Goal: Information Seeking & Learning: Find specific fact

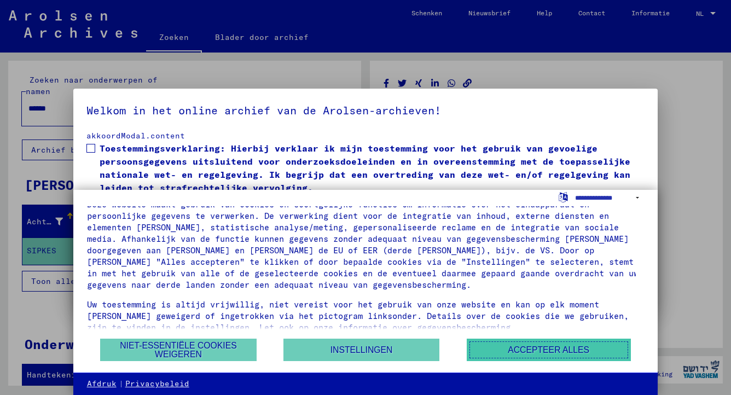
click at [501, 353] on button "Accepteer alles" at bounding box center [549, 350] width 164 height 22
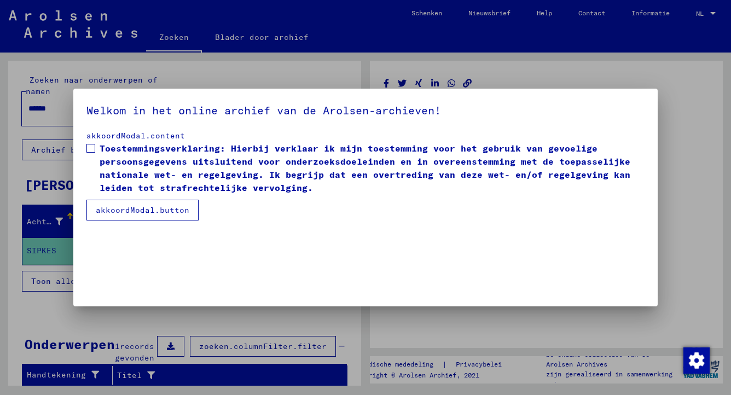
click at [481, 334] on div at bounding box center [365, 197] width 731 height 395
click at [179, 211] on button "akkoordModal.button" at bounding box center [142, 210] width 112 height 21
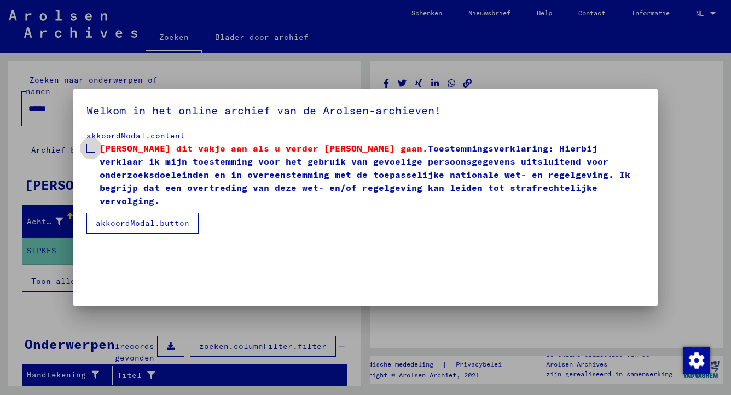
click at [89, 146] on span at bounding box center [90, 148] width 9 height 9
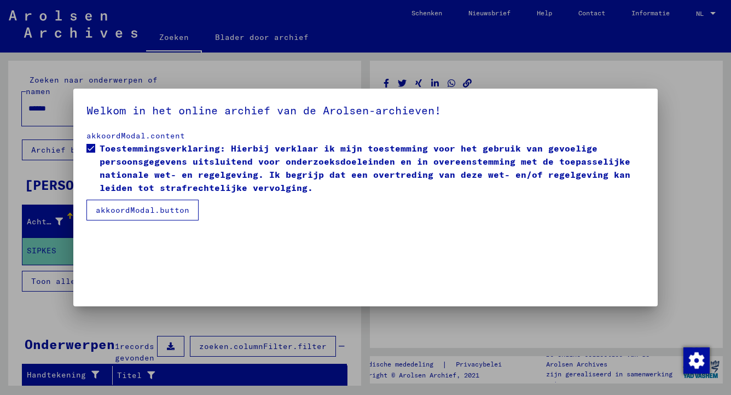
click at [206, 231] on mat-dialog-container "Welkom in het online archief van de Arolsen-archieven! akkoordModal.content Toe…" at bounding box center [365, 197] width 585 height 217
click at [184, 213] on button "akkoordModal.button" at bounding box center [142, 210] width 112 height 21
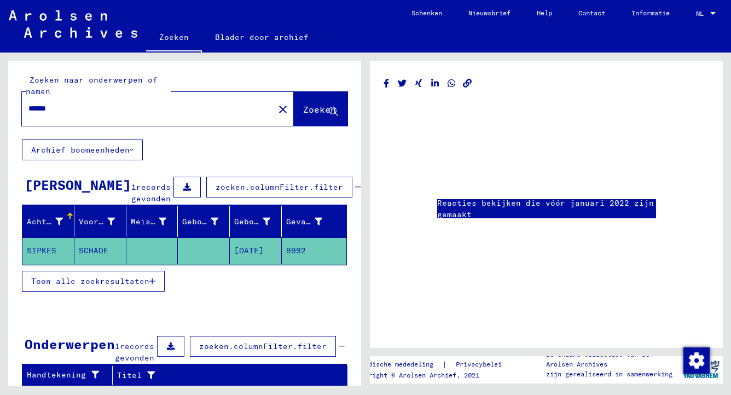
click at [72, 112] on input "******" at bounding box center [147, 108] width 239 height 11
type input "*"
type input "**********"
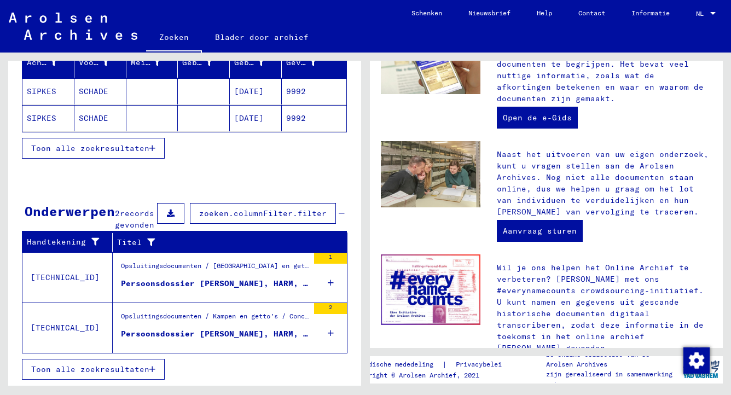
scroll to position [163, 0]
click at [150, 369] on icon "button" at bounding box center [152, 369] width 6 height 8
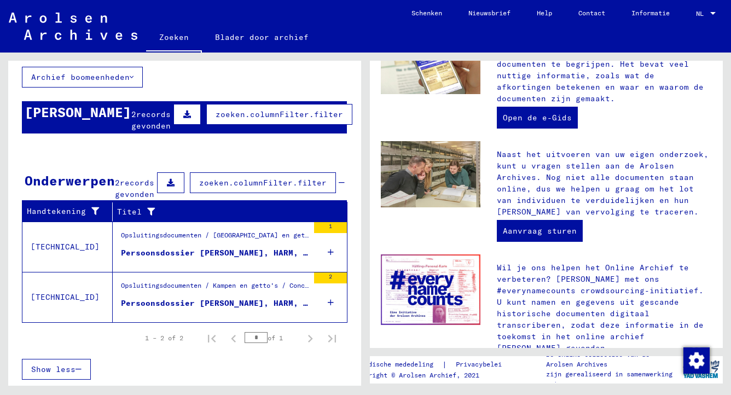
scroll to position [77, 0]
click at [320, 279] on div "2" at bounding box center [330, 277] width 33 height 11
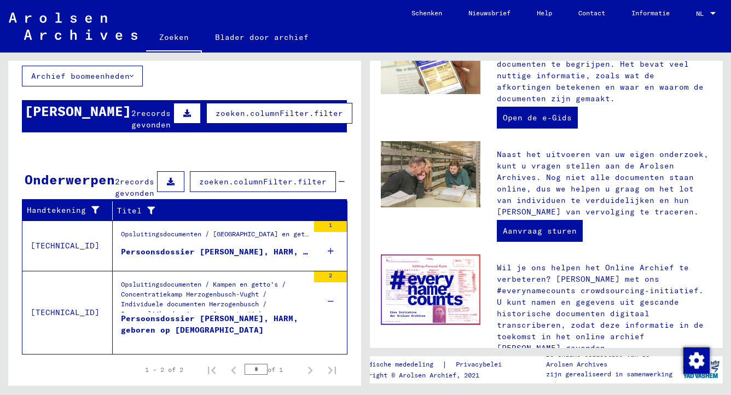
scroll to position [55, 0]
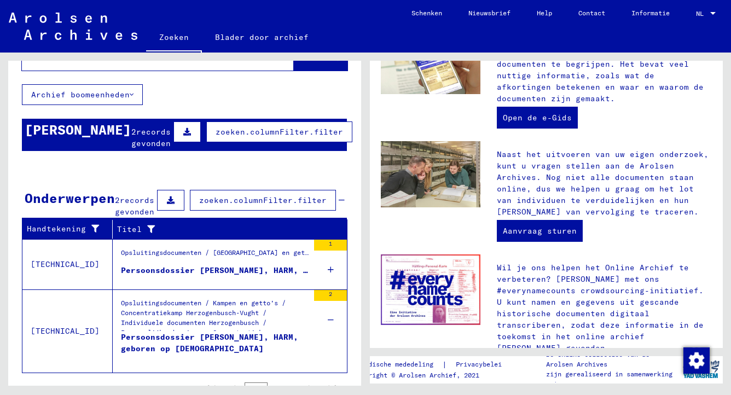
click at [325, 253] on div "Toon alle zoekresultaten" at bounding box center [184, 252] width 325 height 32
click at [325, 252] on div "Toon alle zoekresultaten" at bounding box center [184, 252] width 325 height 32
click at [328, 275] on icon at bounding box center [331, 270] width 6 height 38
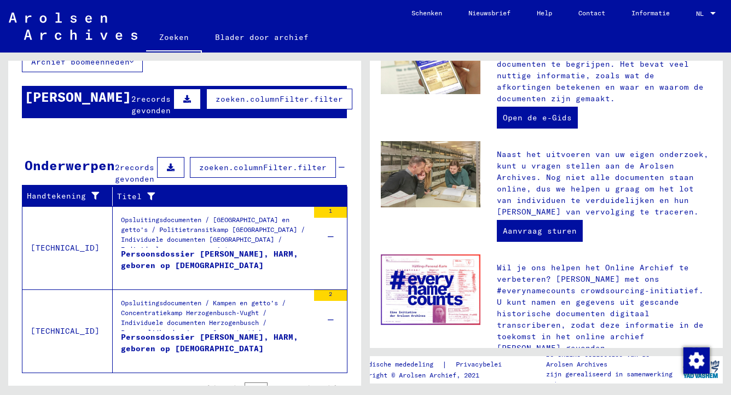
scroll to position [143, 0]
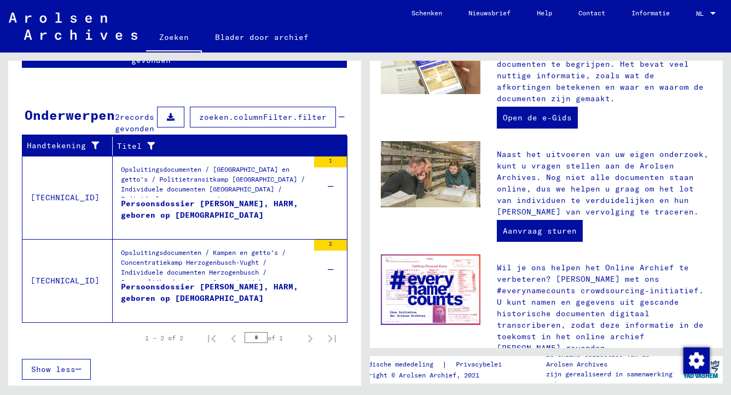
click at [239, 170] on div "Opsluitingsdocumenten / [GEOGRAPHIC_DATA] en getto's / Politietransitkamp [GEOG…" at bounding box center [215, 181] width 188 height 33
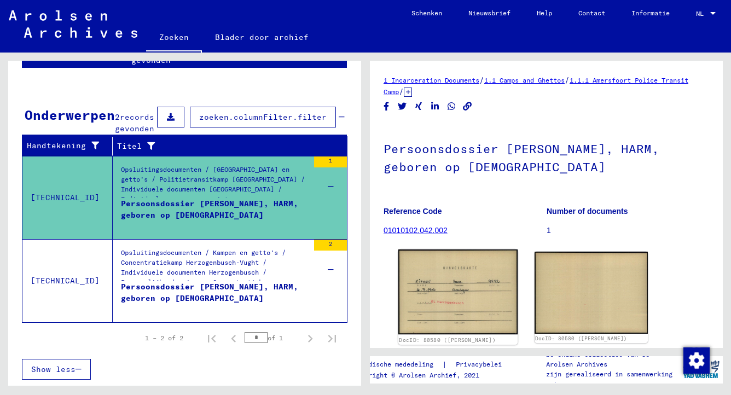
click at [477, 283] on img at bounding box center [457, 291] width 119 height 85
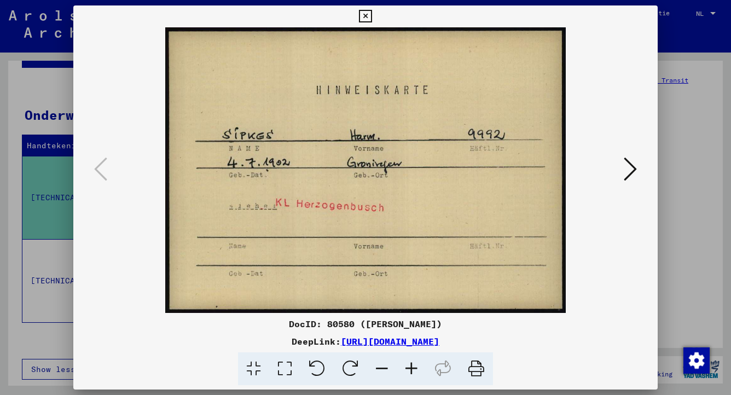
click at [368, 16] on icon at bounding box center [365, 16] width 13 height 13
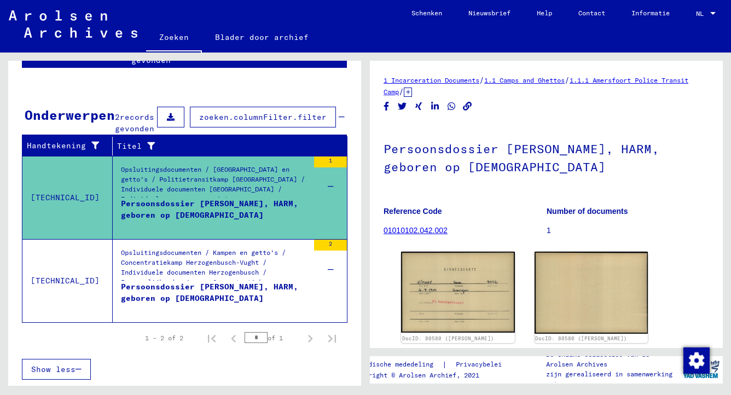
click at [317, 246] on div "2" at bounding box center [330, 245] width 33 height 11
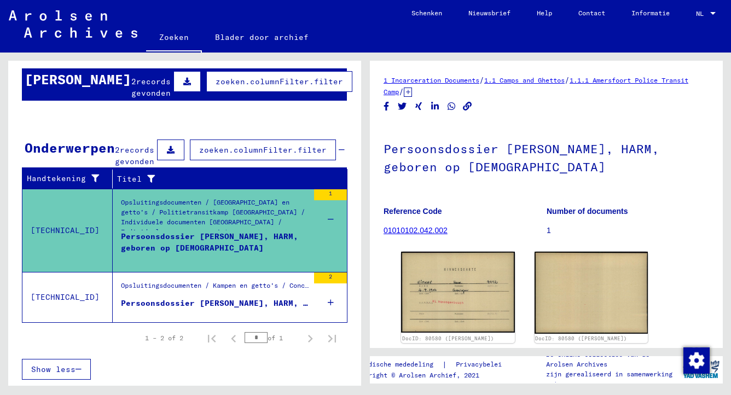
click at [252, 296] on div "Opsluitingsdocumenten / Kampen en getto's / Concentratiekamp Herzogenbusch-Vugh…" at bounding box center [215, 288] width 188 height 15
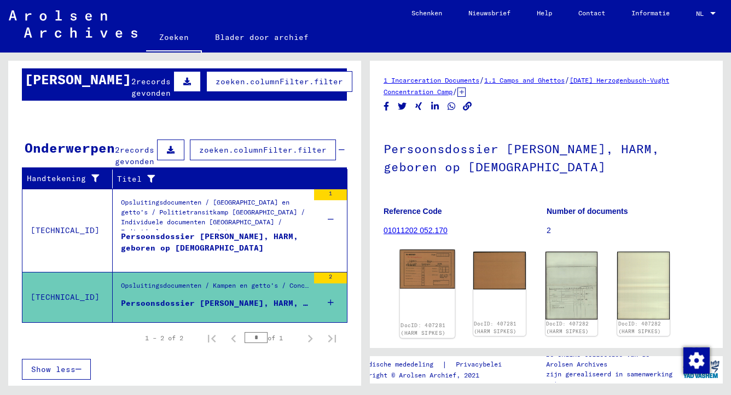
click at [428, 275] on img at bounding box center [427, 268] width 55 height 39
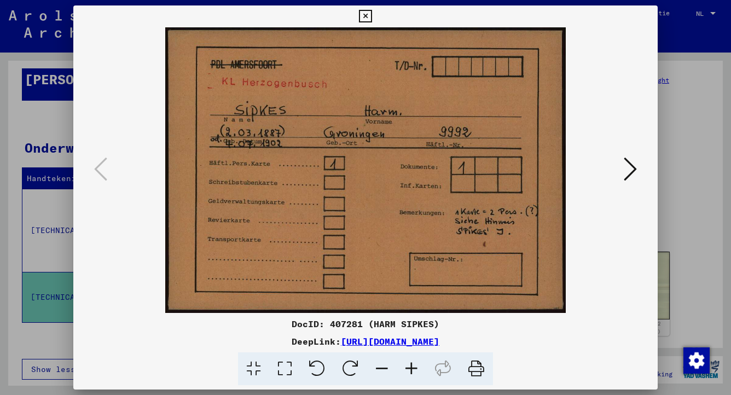
click at [628, 171] on icon at bounding box center [630, 169] width 13 height 26
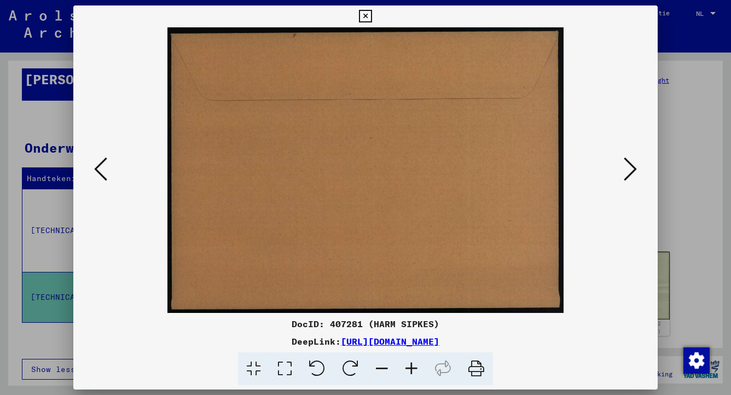
click at [628, 171] on icon at bounding box center [630, 169] width 13 height 26
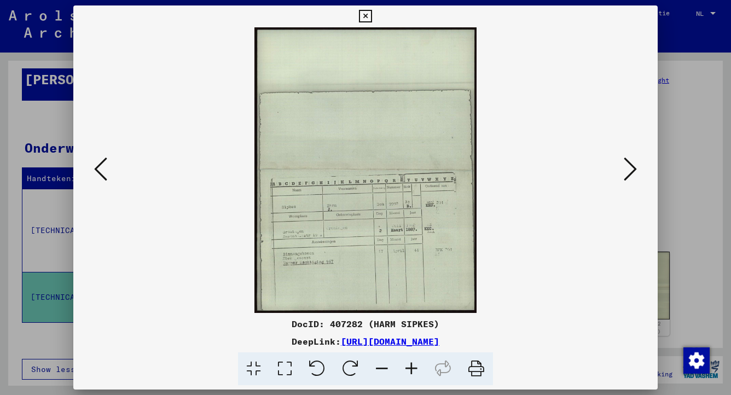
click at [634, 170] on icon at bounding box center [630, 169] width 13 height 26
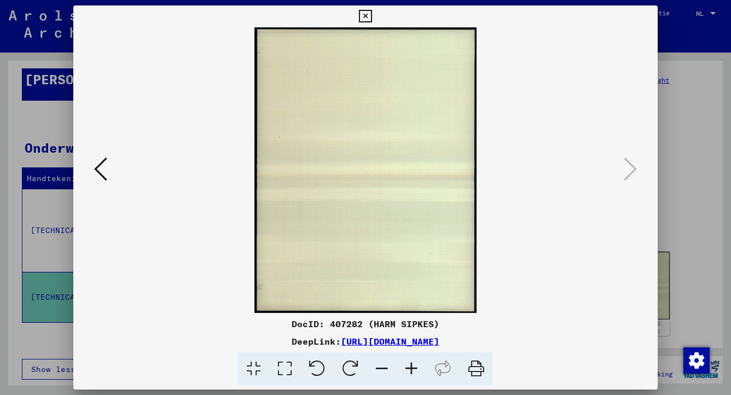
click at [367, 16] on icon at bounding box center [365, 16] width 13 height 13
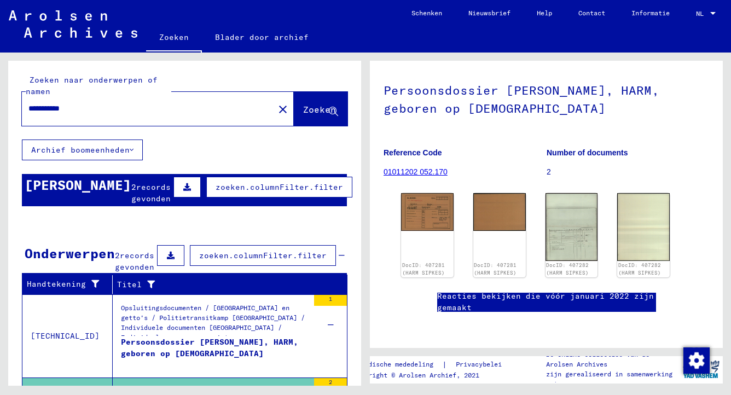
click at [131, 150] on icon at bounding box center [132, 150] width 4 height 8
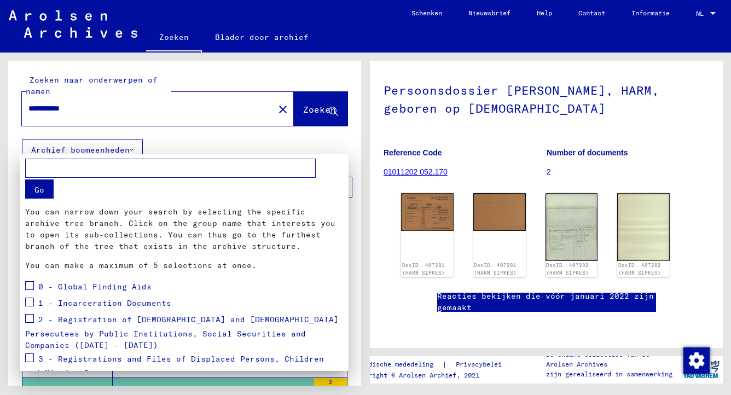
click at [133, 150] on div at bounding box center [365, 197] width 731 height 395
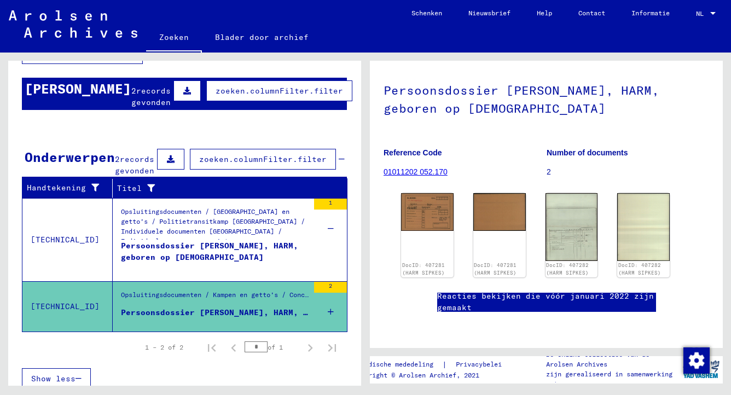
scroll to position [109, 0]
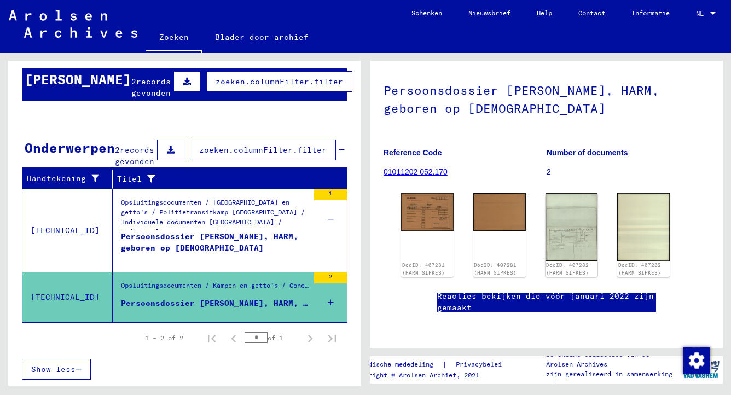
click at [328, 220] on icon at bounding box center [331, 219] width 6 height 38
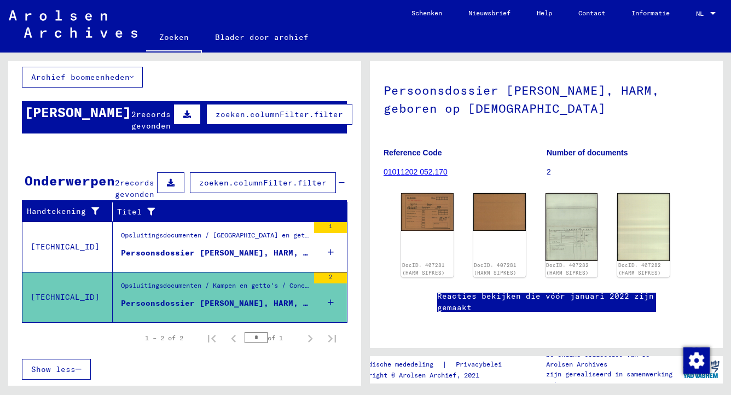
click at [328, 251] on icon at bounding box center [331, 252] width 6 height 38
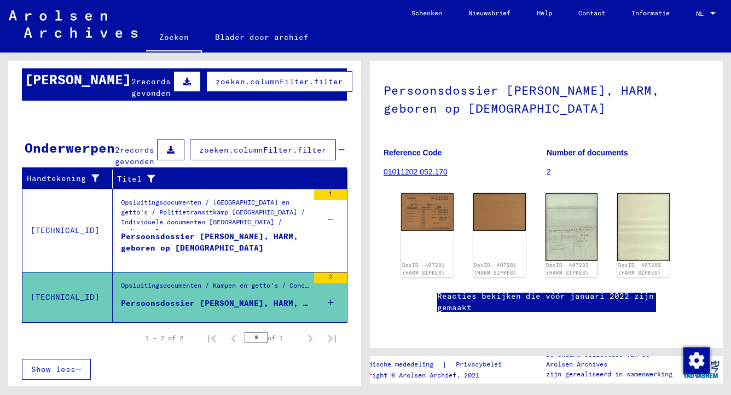
scroll to position [110, 0]
click at [60, 231] on td "[TECHNICAL_ID]" at bounding box center [67, 230] width 90 height 83
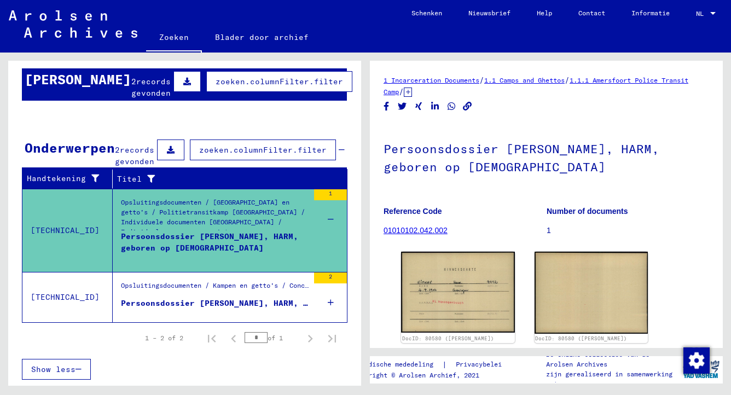
click at [60, 231] on td "[TECHNICAL_ID]" at bounding box center [67, 230] width 90 height 83
click at [148, 182] on icon at bounding box center [148, 179] width 13 height 8
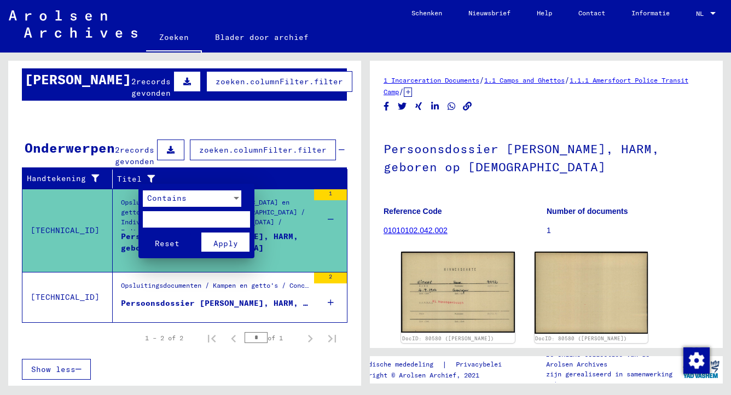
click at [81, 182] on div at bounding box center [365, 197] width 731 height 395
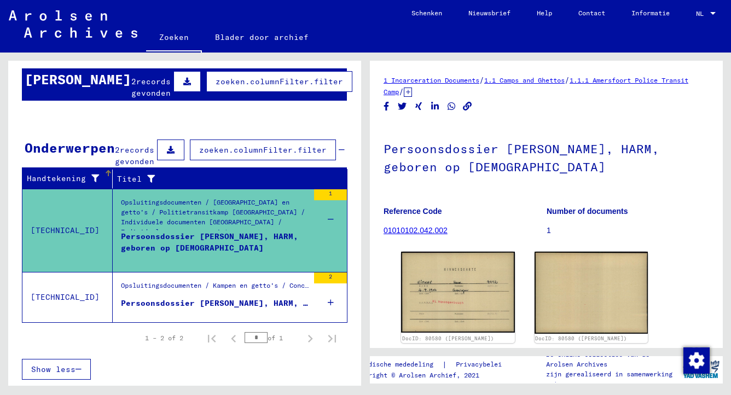
click at [92, 179] on icon at bounding box center [92, 179] width 13 height 8
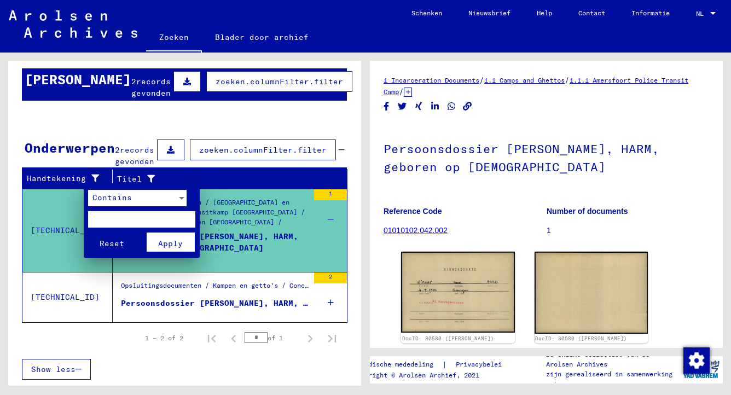
click at [92, 179] on div at bounding box center [365, 197] width 731 height 395
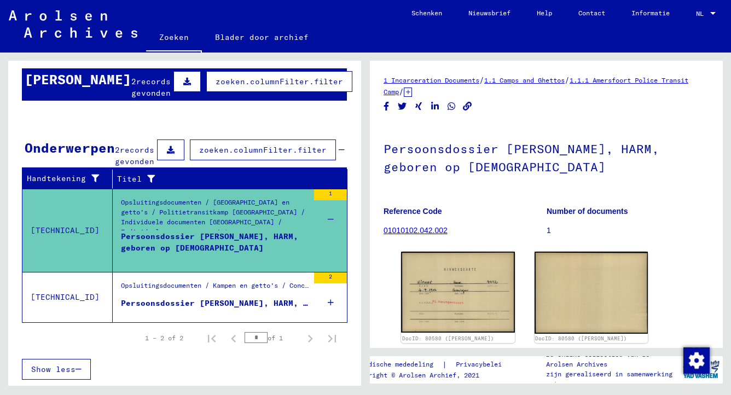
click at [328, 218] on icon at bounding box center [331, 219] width 6 height 38
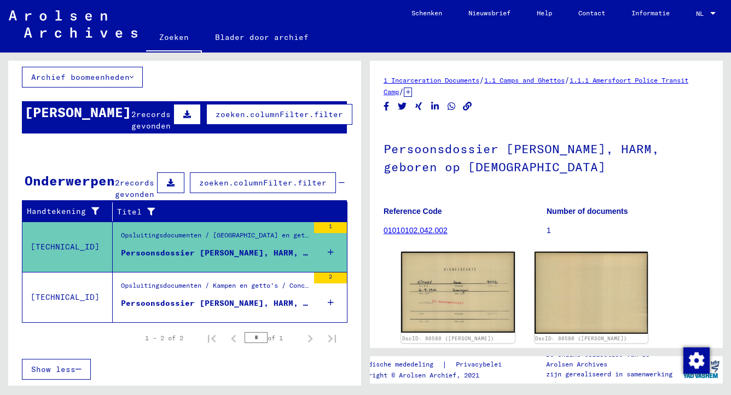
click at [322, 229] on div "Toon alle zoekresultaten" at bounding box center [184, 236] width 325 height 32
click at [245, 338] on input "*" at bounding box center [256, 337] width 23 height 11
click at [274, 252] on div "Persoonsdossier [PERSON_NAME], HARM, geboren op [DEMOGRAPHIC_DATA]" at bounding box center [215, 252] width 188 height 11
click at [288, 249] on div "Persoonsdossier [PERSON_NAME], HARM, geboren op [DEMOGRAPHIC_DATA]" at bounding box center [215, 252] width 188 height 11
click at [328, 253] on icon at bounding box center [331, 252] width 6 height 38
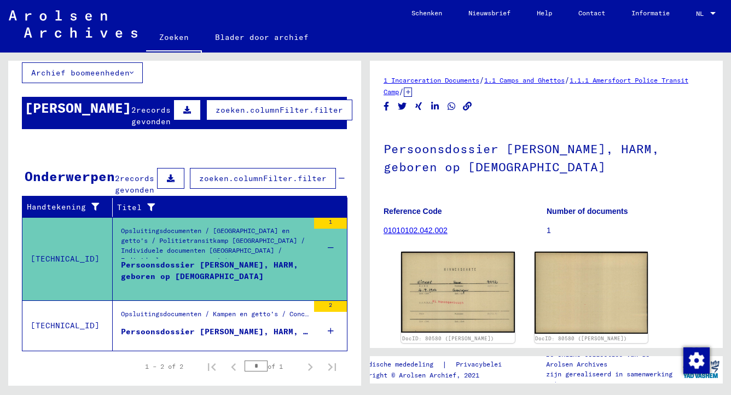
click at [241, 38] on link "Blader door archief" at bounding box center [262, 37] width 120 height 26
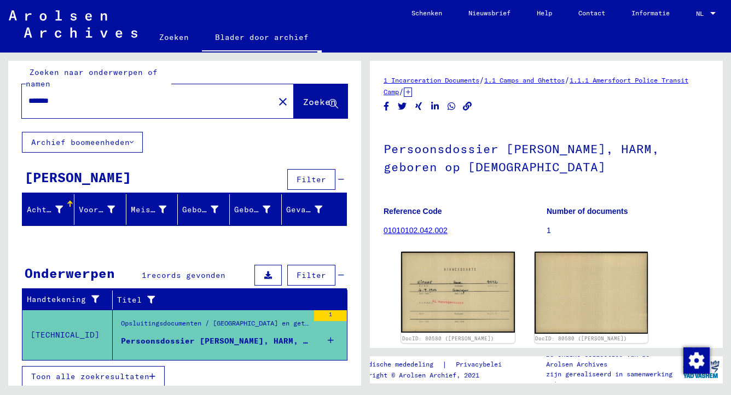
scroll to position [11, 0]
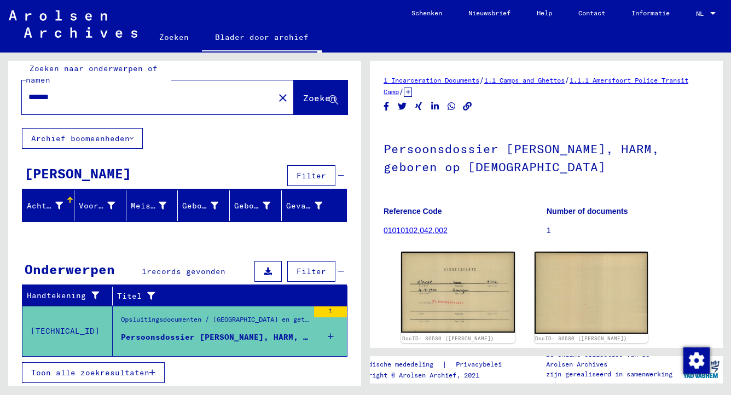
click at [155, 369] on icon "button" at bounding box center [152, 373] width 6 height 8
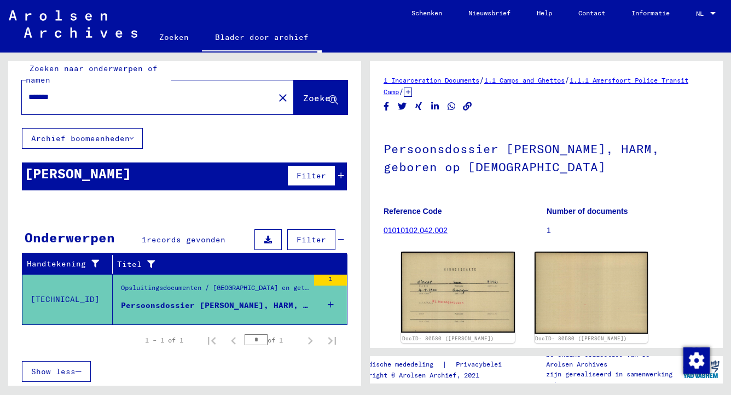
scroll to position [11, 0]
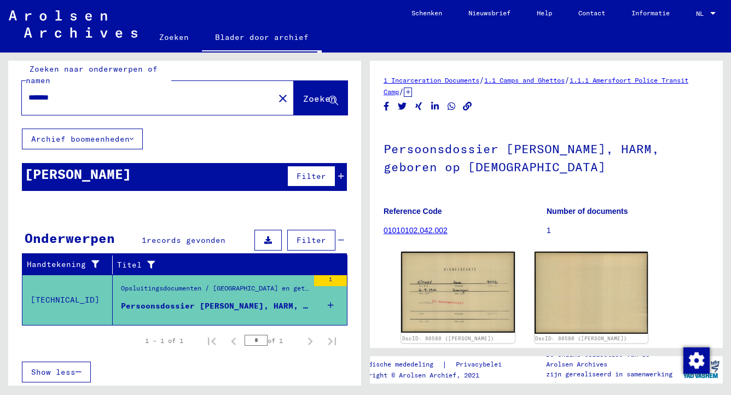
click at [320, 278] on div "1" at bounding box center [330, 280] width 33 height 11
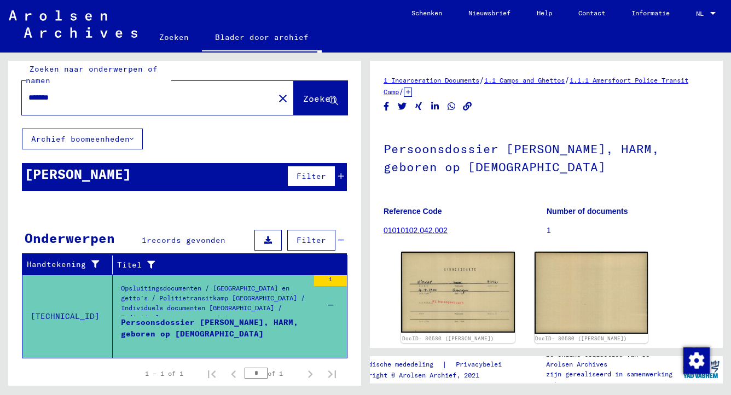
scroll to position [11, 0]
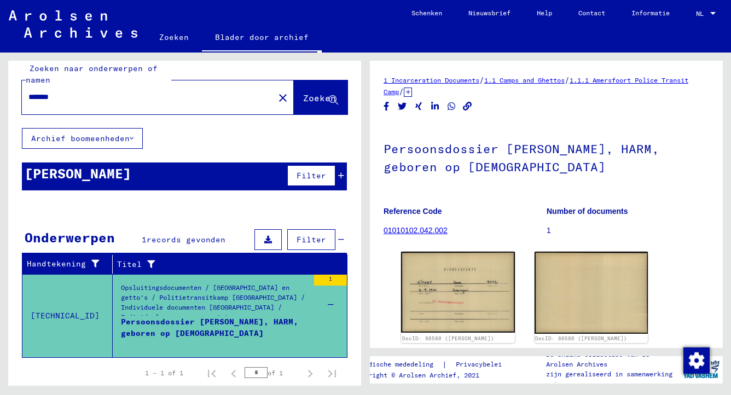
click at [236, 303] on div "Opsluitingsdocumenten / [GEOGRAPHIC_DATA] en getto's / Politietransitkamp [GEOG…" at bounding box center [215, 302] width 188 height 38
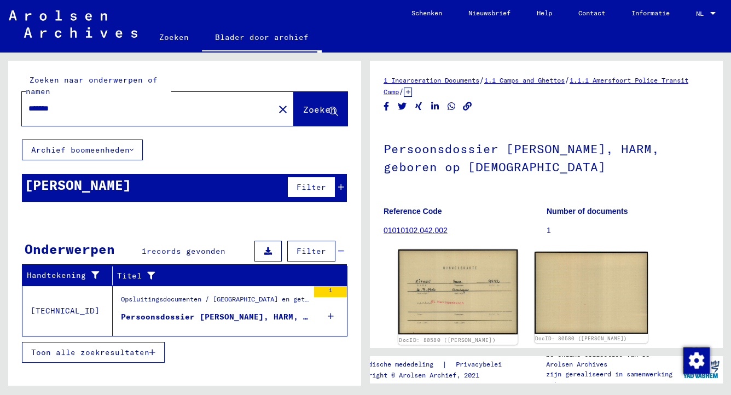
click at [449, 286] on img at bounding box center [457, 291] width 119 height 85
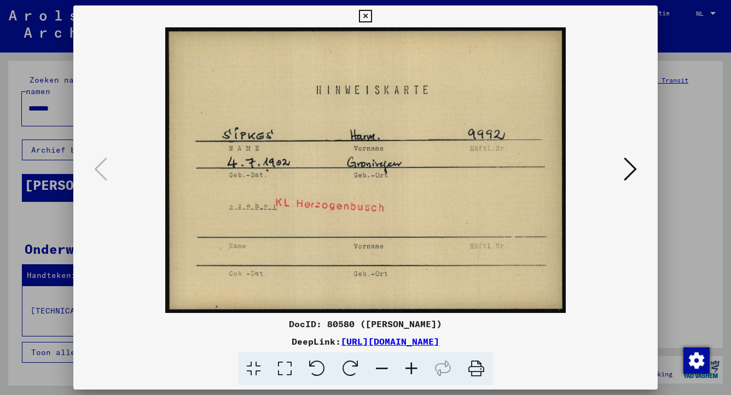
click at [439, 341] on link "[URL][DOMAIN_NAME]" at bounding box center [390, 341] width 98 height 11
